Goal: Consume media (video, audio)

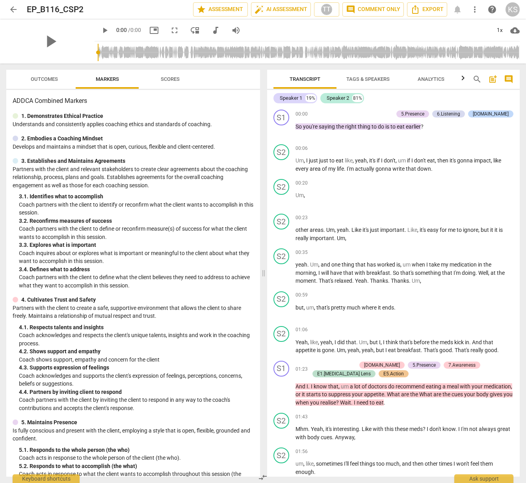
click at [110, 29] on span "play_arrow" at bounding box center [104, 30] width 9 height 9
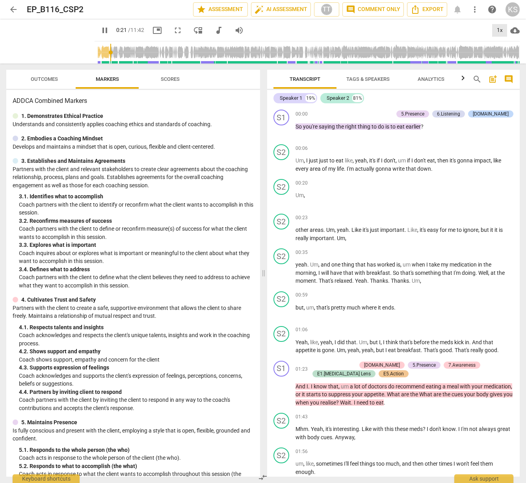
click at [502, 33] on div "1x" at bounding box center [499, 30] width 15 height 13
click at [510, 61] on li "1.25x" at bounding box center [505, 61] width 26 height 15
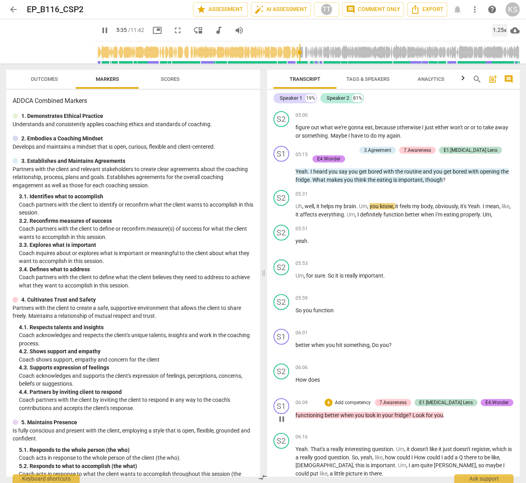
scroll to position [670, 0]
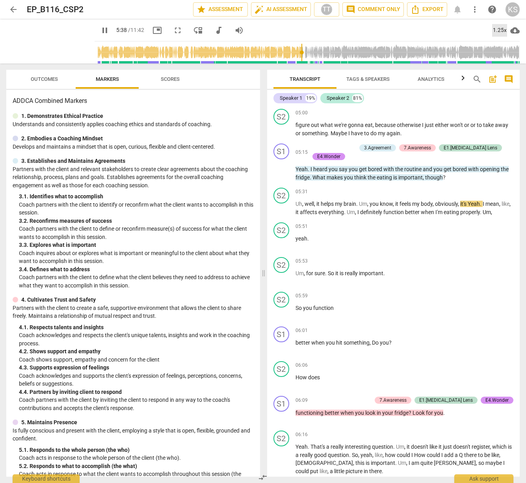
click at [500, 32] on div "1.25x" at bounding box center [499, 30] width 15 height 13
click at [503, 76] on li "1.5x" at bounding box center [505, 76] width 26 height 15
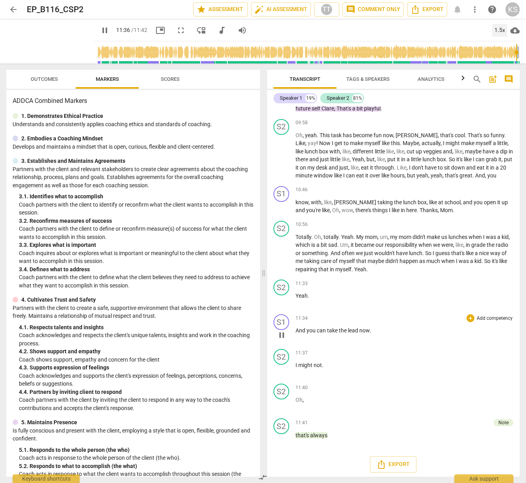
scroll to position [1481, 0]
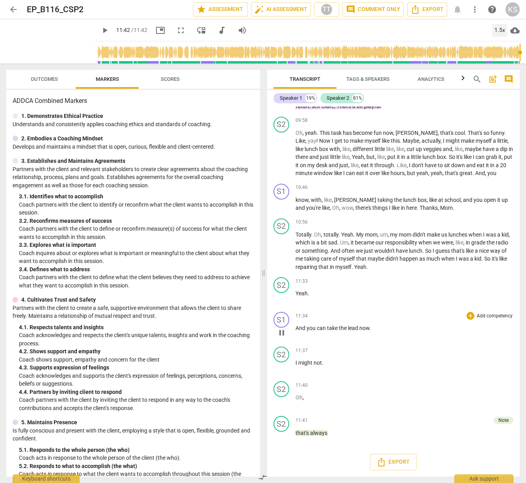
type input "702"
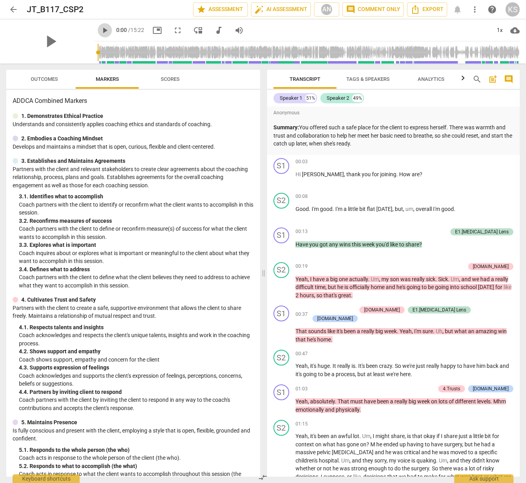
click at [100, 28] on span "play_arrow" at bounding box center [104, 30] width 9 height 9
click at [497, 30] on div "1x" at bounding box center [499, 30] width 15 height 13
click at [498, 74] on li "1.5x" at bounding box center [505, 76] width 26 height 15
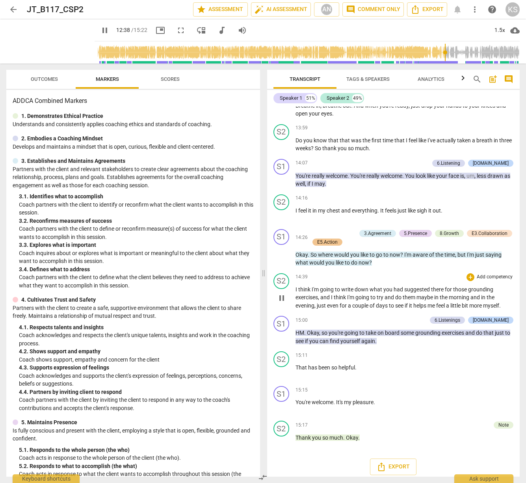
scroll to position [1967, 0]
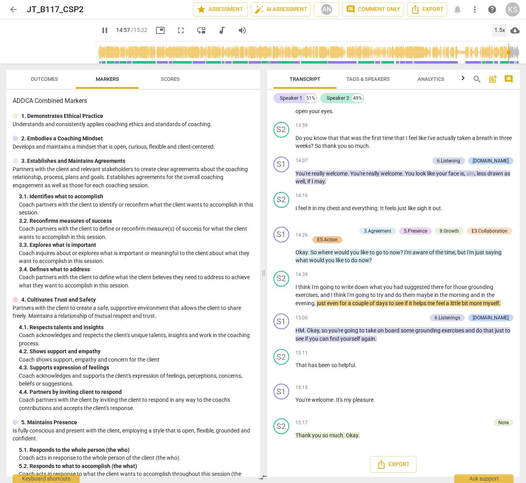
type input "898"
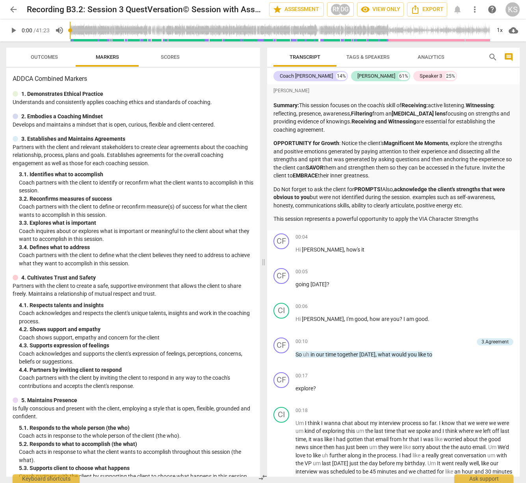
scroll to position [165, 0]
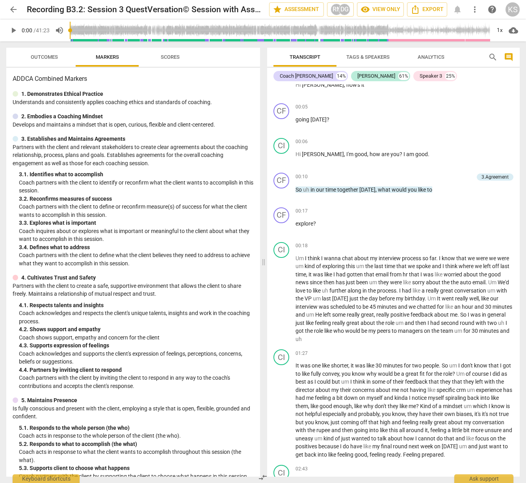
click at [14, 31] on span "play_arrow" at bounding box center [13, 30] width 9 height 9
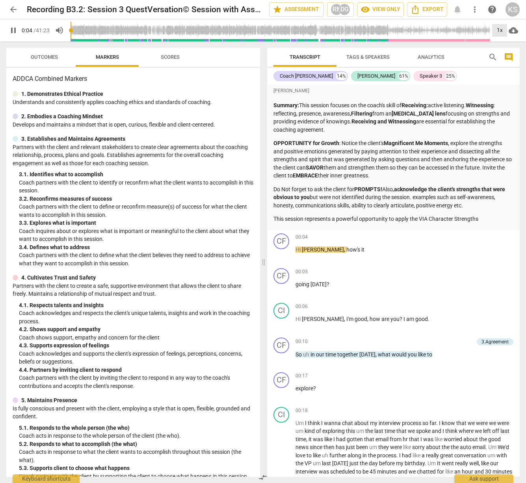
click at [498, 26] on div "1x" at bounding box center [499, 30] width 15 height 13
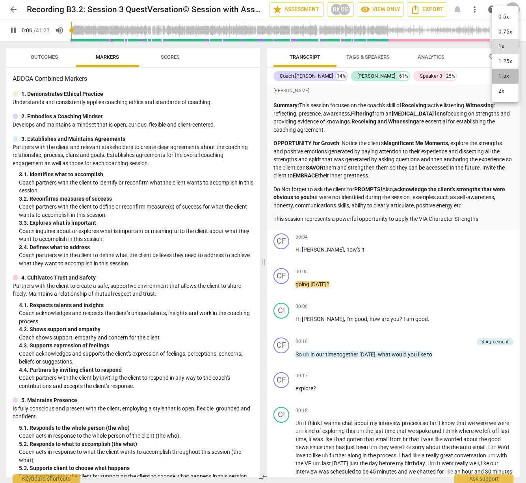
click at [498, 76] on li "1.5x" at bounding box center [505, 76] width 26 height 15
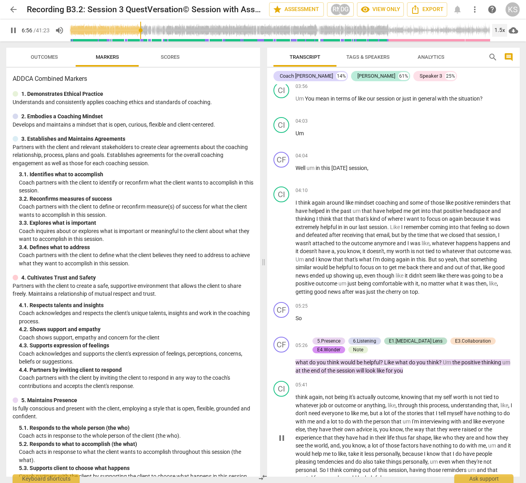
scroll to position [1195, 0]
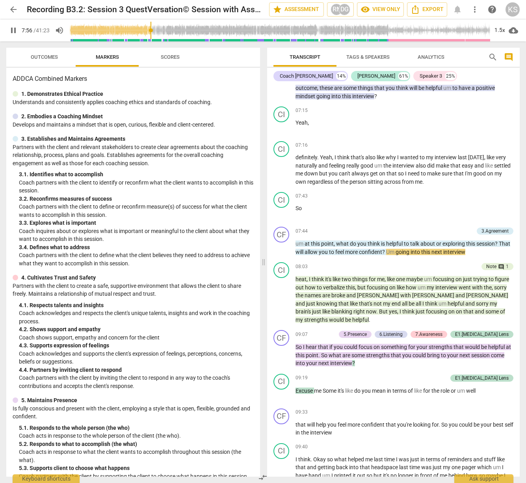
click at [11, 29] on span "pause" at bounding box center [13, 30] width 9 height 9
type input "477"
